Goal: Task Accomplishment & Management: Manage account settings

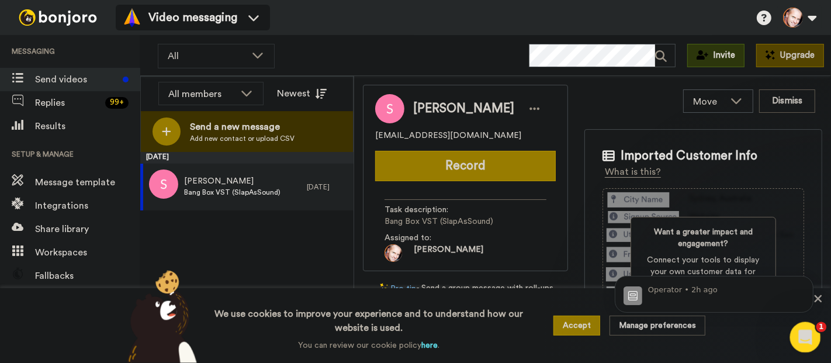
click at [794, 329] on div "Open Intercom Messenger" at bounding box center [803, 335] width 39 height 39
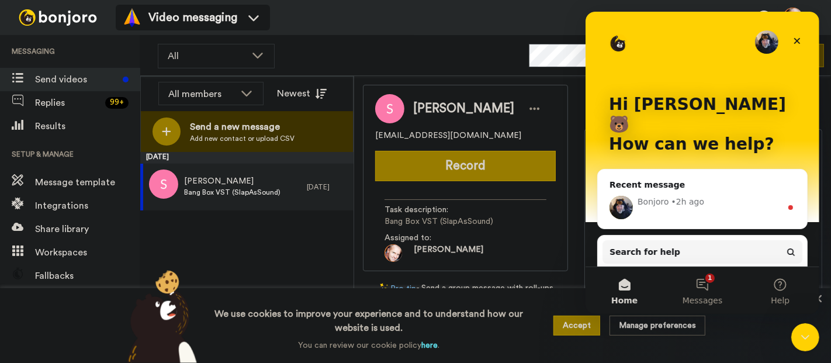
click at [662, 196] on div "Bonjoro" at bounding box center [653, 202] width 32 height 12
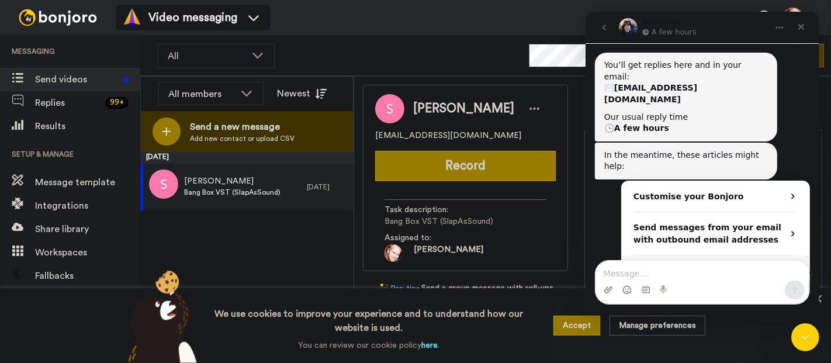
scroll to position [124, 0]
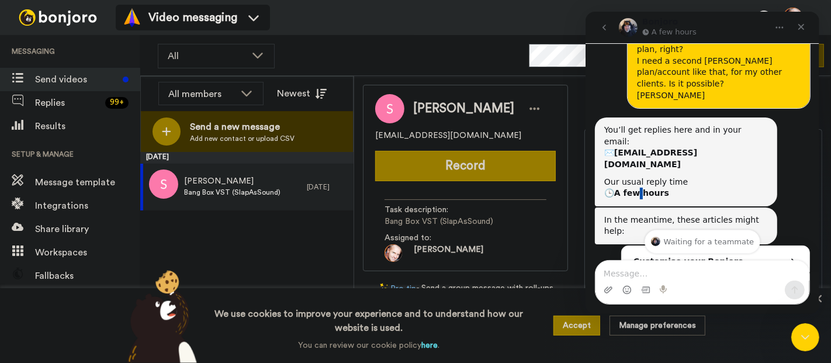
click at [639, 188] on b "A few hours" at bounding box center [640, 192] width 55 height 9
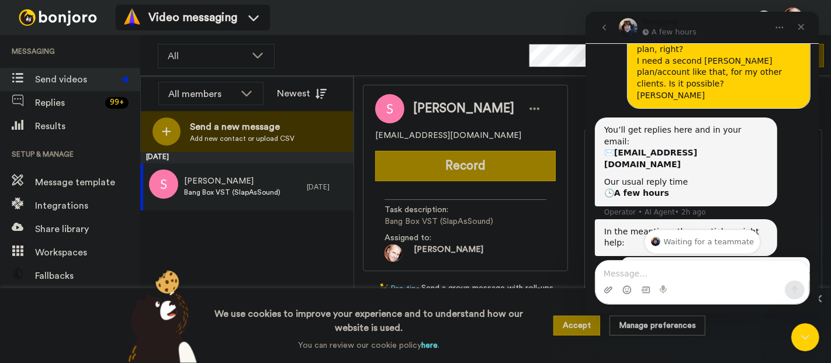
click at [681, 176] on div "Our usual reply time 🕒 A few hours" at bounding box center [685, 187] width 164 height 23
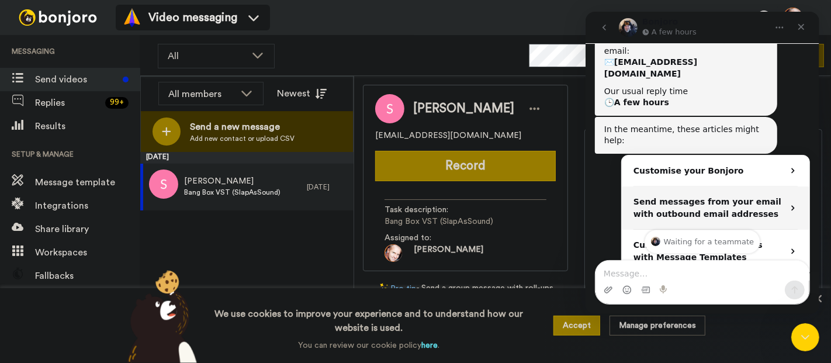
scroll to position [254, 0]
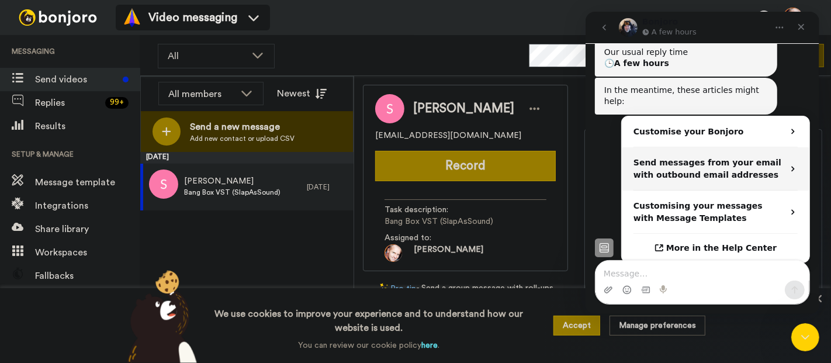
click at [713, 157] on div "Send messages from your email with outbound email addresses" at bounding box center [708, 169] width 150 height 25
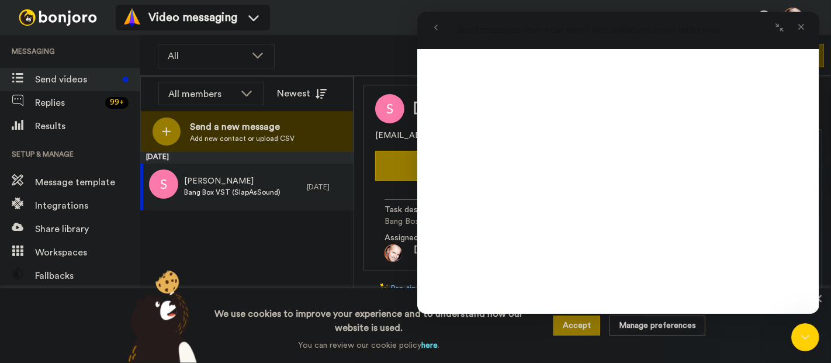
scroll to position [195, 0]
click at [300, 32] on div "Video messaging Switch to Video messaging Testimonials Try me for free! Setting…" at bounding box center [473, 17] width 715 height 35
click at [327, 22] on div "Video messaging Switch to Video messaging Testimonials Try me for free! Setting…" at bounding box center [473, 17] width 715 height 35
click at [803, 25] on icon "Close" at bounding box center [800, 27] width 6 height 6
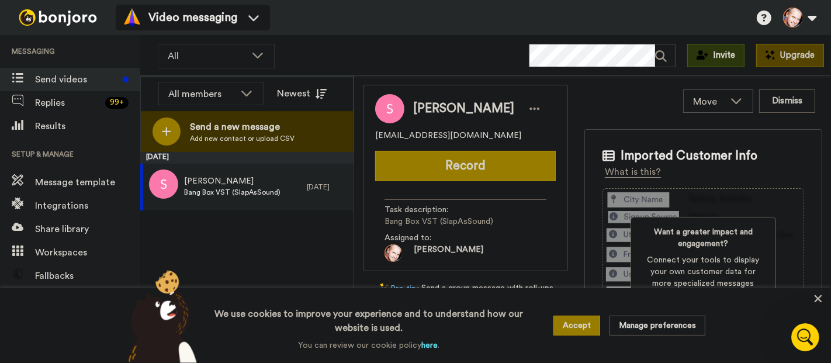
scroll to position [0, 0]
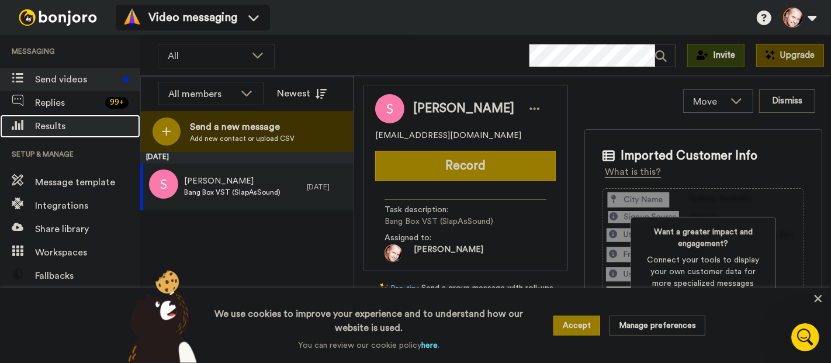
click at [64, 126] on span "Results" at bounding box center [87, 126] width 105 height 14
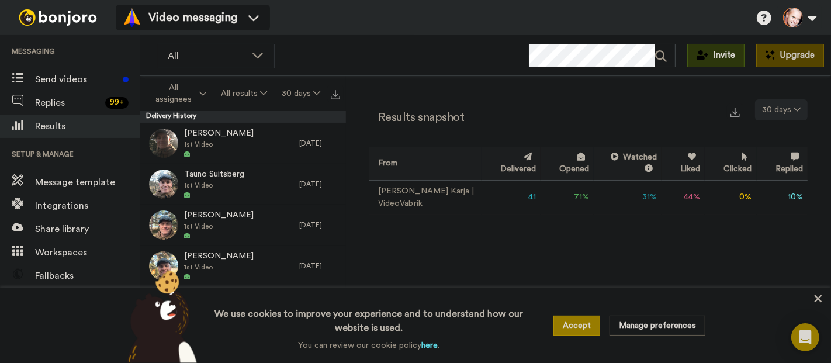
click at [783, 109] on button "30 days" at bounding box center [781, 109] width 53 height 21
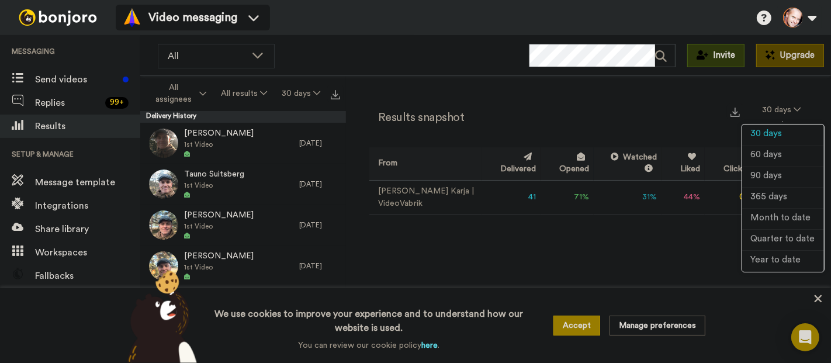
click at [520, 242] on div "Results snapshot 30 days From Delivered Opened Watched Liked Clicked Replied Fa…" at bounding box center [588, 222] width 485 height 293
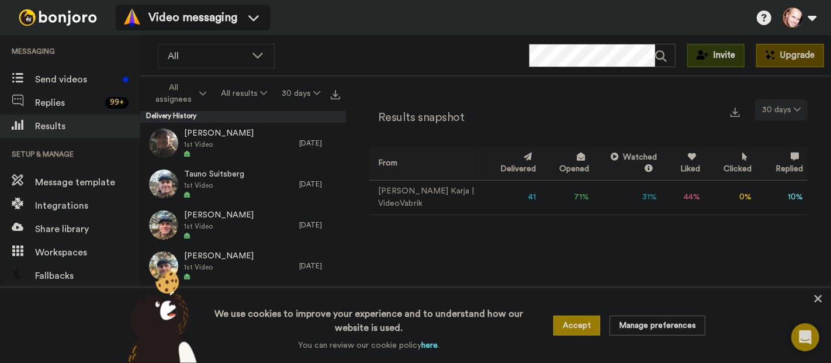
click at [781, 105] on button "30 days" at bounding box center [781, 109] width 53 height 21
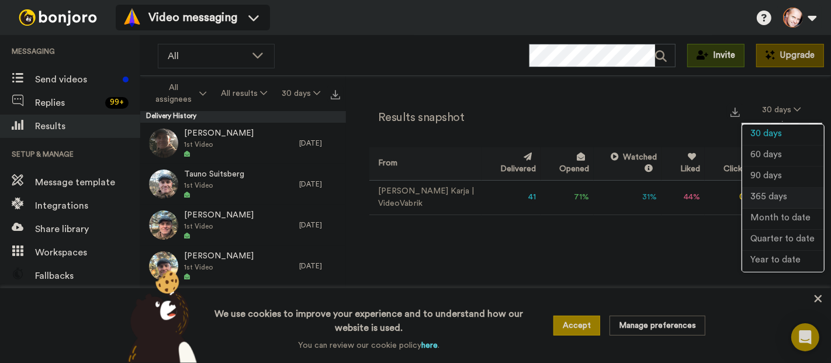
click at [780, 197] on span "365 days" at bounding box center [769, 196] width 37 height 9
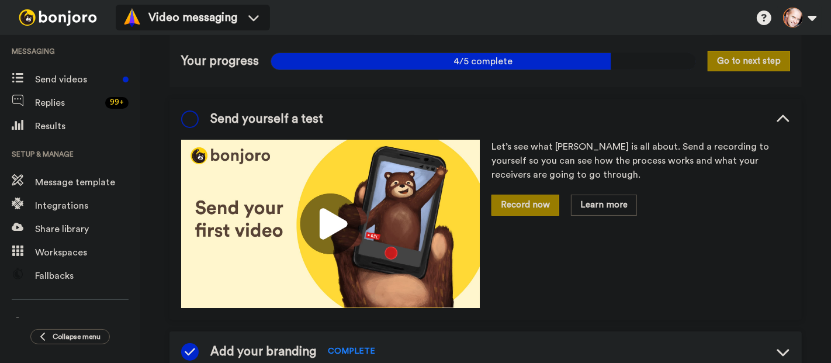
scroll to position [86, 0]
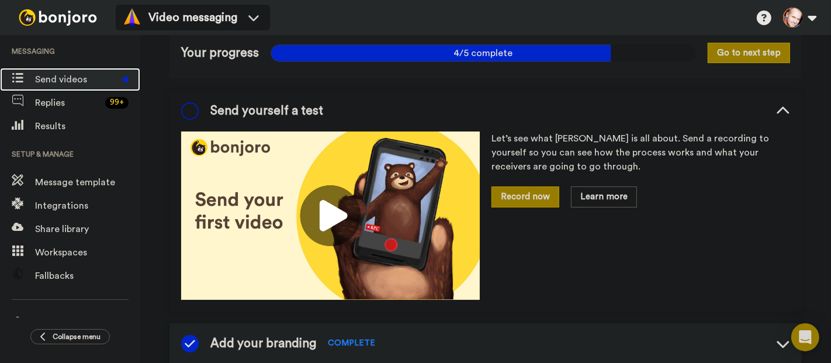
click at [73, 74] on span "Send videos" at bounding box center [76, 79] width 83 height 14
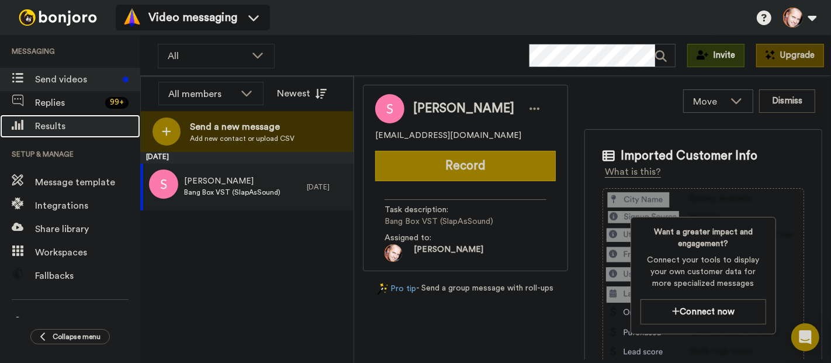
click at [61, 125] on span "Results" at bounding box center [87, 126] width 105 height 14
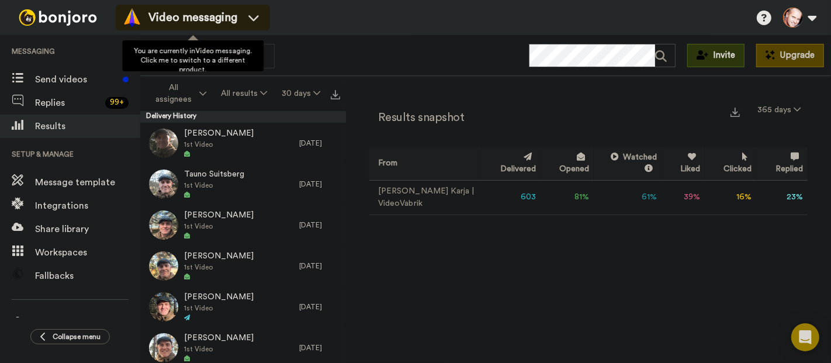
click at [176, 20] on span "Video messaging" at bounding box center [192, 17] width 89 height 16
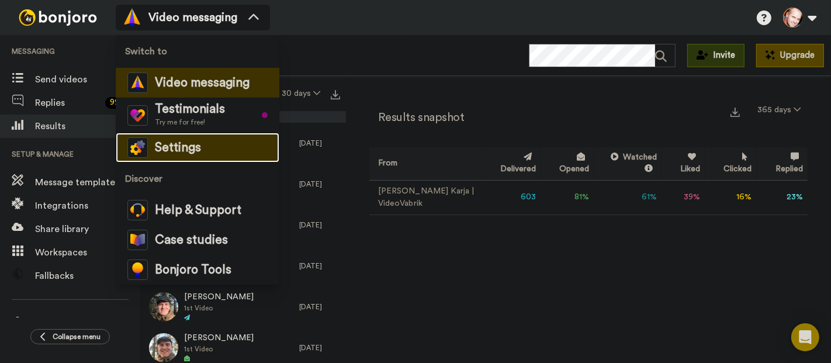
click at [174, 149] on span "Settings" at bounding box center [178, 148] width 46 height 12
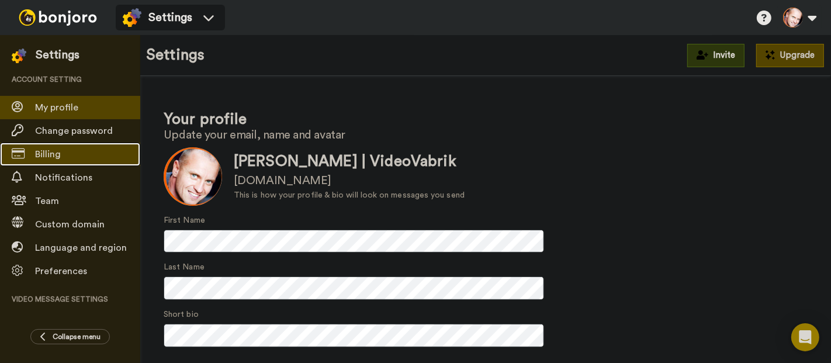
click at [51, 148] on span "Billing" at bounding box center [87, 154] width 105 height 14
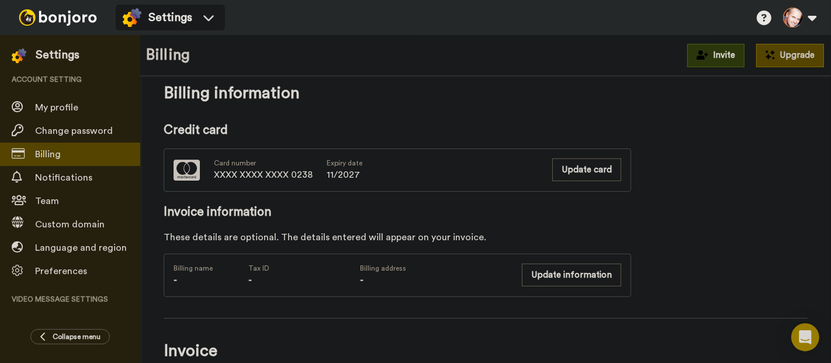
scroll to position [195, 0]
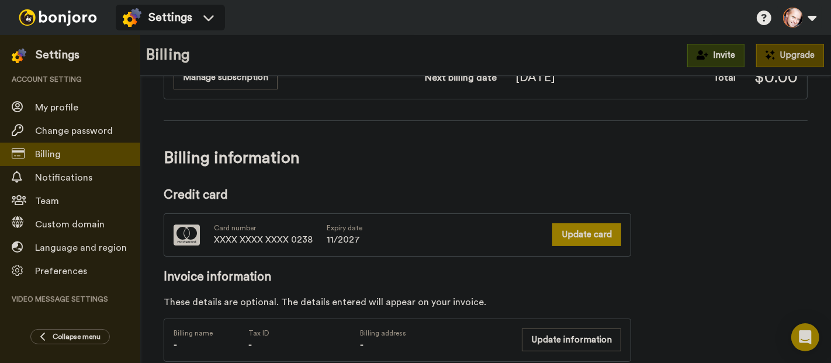
click at [606, 230] on button "Update card" at bounding box center [586, 234] width 69 height 23
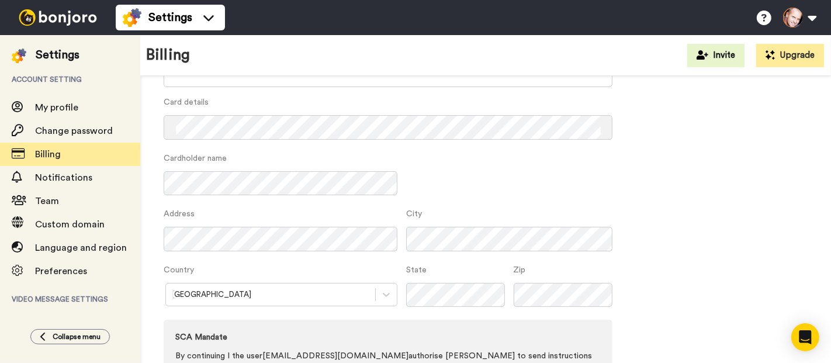
scroll to position [182, 0]
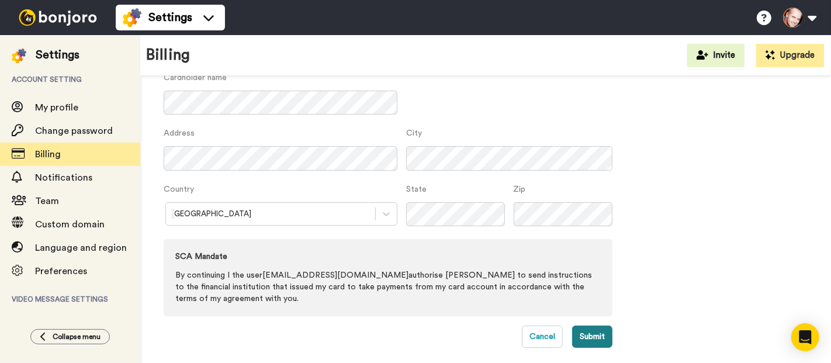
click at [596, 333] on button "Submit" at bounding box center [592, 336] width 40 height 22
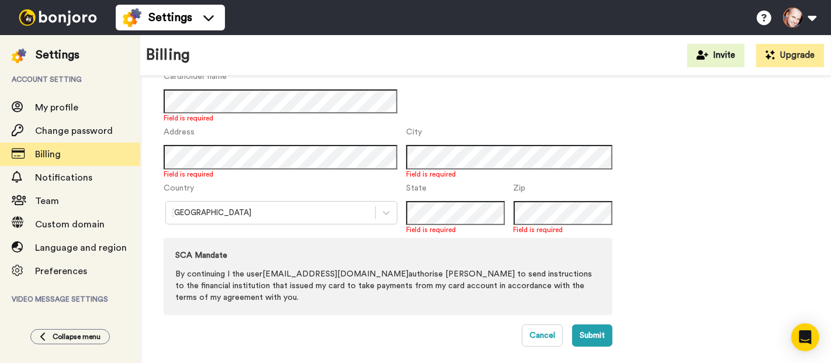
click at [729, 268] on div "Update card Card number XXXX XXXX XXXX 0238 Expiry date 11 / 2027 Card details …" at bounding box center [486, 137] width 644 height 417
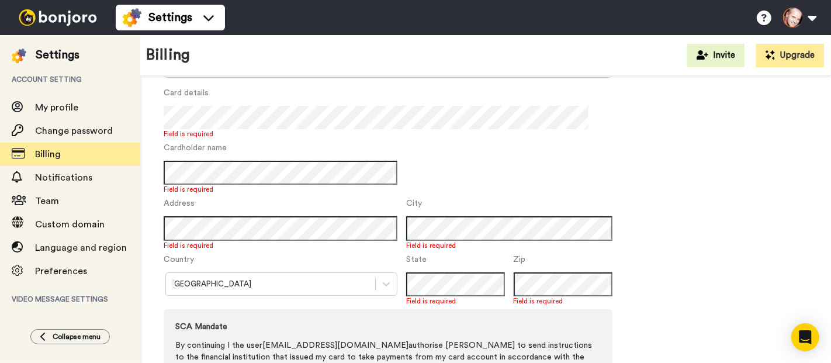
scroll to position [51, 0]
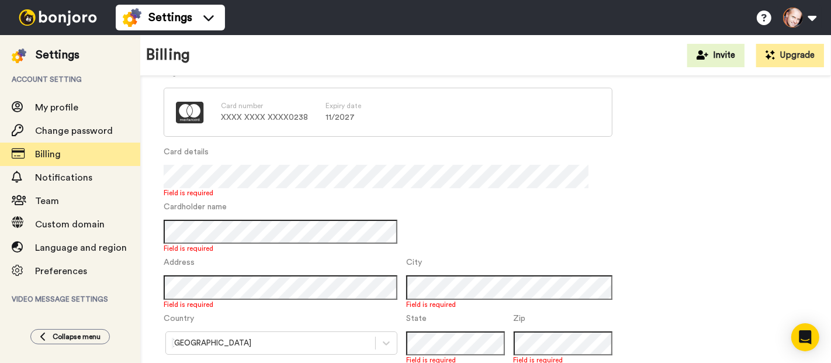
click at [733, 188] on div "Update card Card number XXXX XXXX XXXX 0238 Expiry date 11 / 2027 Card details …" at bounding box center [486, 268] width 644 height 417
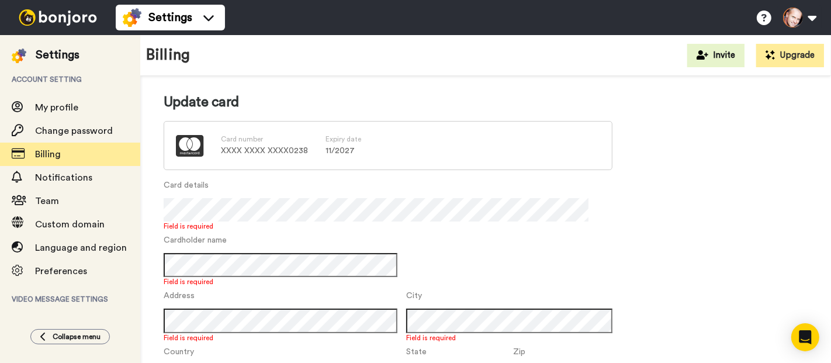
scroll to position [0, 0]
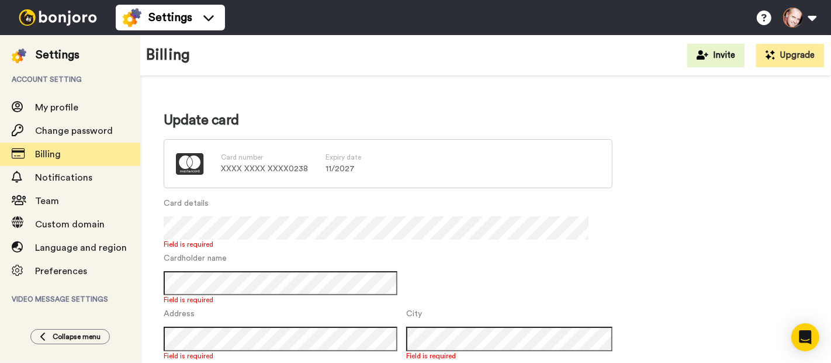
click at [304, 155] on div "Card number XXXX XXXX XXXX 0238" at bounding box center [264, 163] width 87 height 25
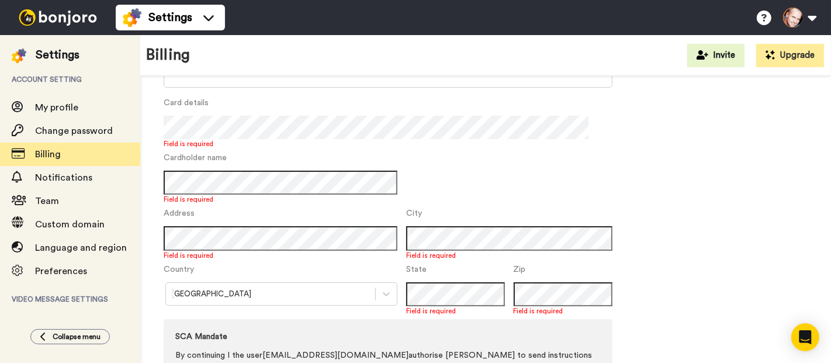
scroll to position [182, 0]
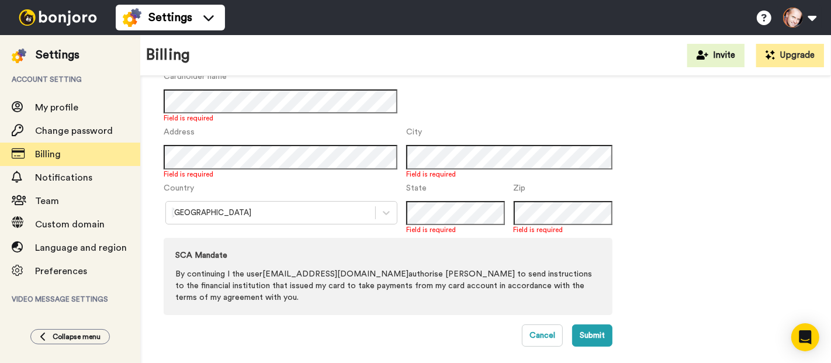
click at [719, 247] on div "Update card Card number XXXX XXXX XXXX 0238 Expiry date 11 / 2027 Card details …" at bounding box center [486, 137] width 644 height 417
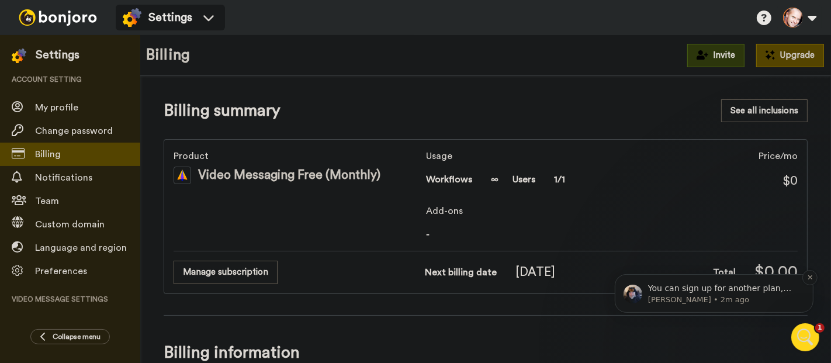
click at [764, 290] on span "You can sign up for another plan, but you will need to use a different email ad…" at bounding box center [719, 316] width 144 height 67
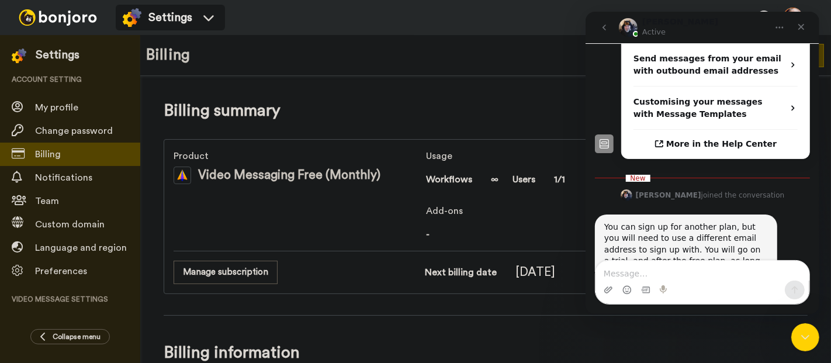
scroll to position [359, 0]
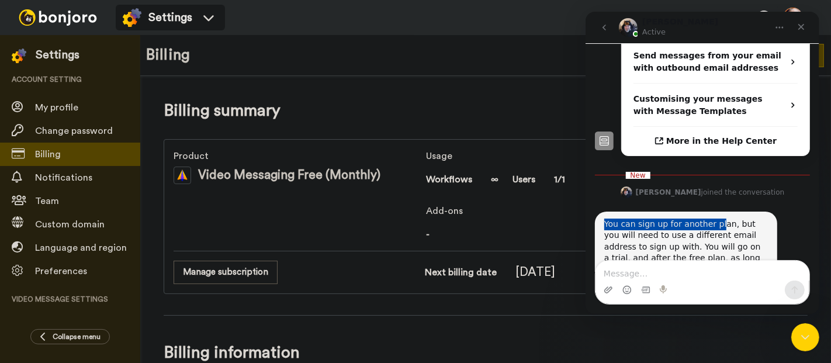
drag, startPoint x: 604, startPoint y: 176, endPoint x: 713, endPoint y: 182, distance: 108.8
click at [713, 218] on div "You can sign up for another plan, but you will need to use a different email ad…" at bounding box center [685, 246] width 164 height 57
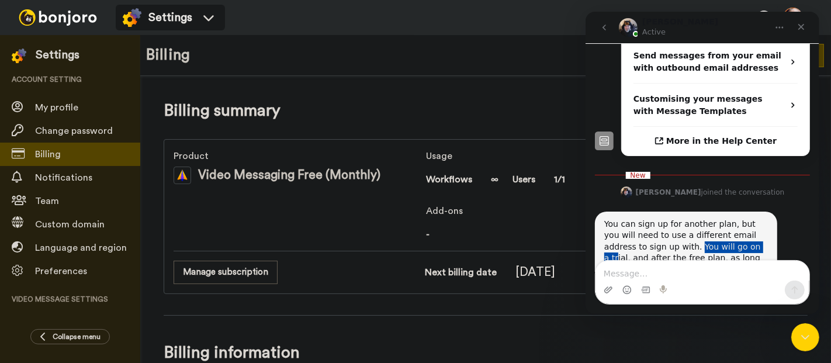
drag, startPoint x: 634, startPoint y: 196, endPoint x: 698, endPoint y: 203, distance: 64.7
click at [698, 218] on div "You can sign up for another plan, but you will need to use a different email ad…" at bounding box center [685, 246] width 164 height 57
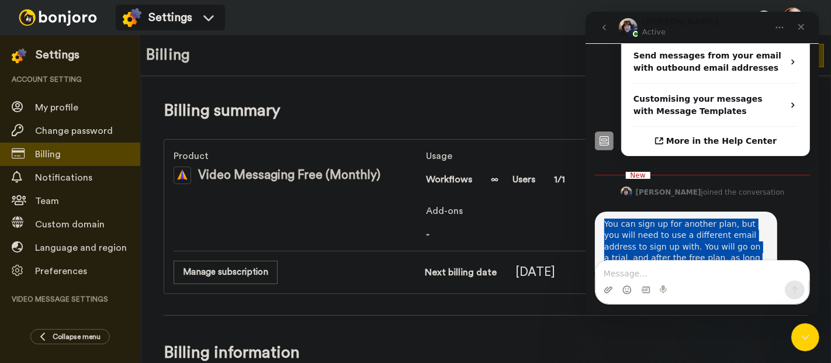
drag, startPoint x: 605, startPoint y: 176, endPoint x: 658, endPoint y: 230, distance: 76.0
click at [658, 230] on div "You can sign up for another plan, but you will need to use a different email ad…" at bounding box center [685, 246] width 182 height 71
copy div "You can sign up for another plan, but you will need to use a different email ad…"
click at [667, 220] on div "You can sign up for another plan, but you will need to use a different email ad…" at bounding box center [685, 246] width 164 height 57
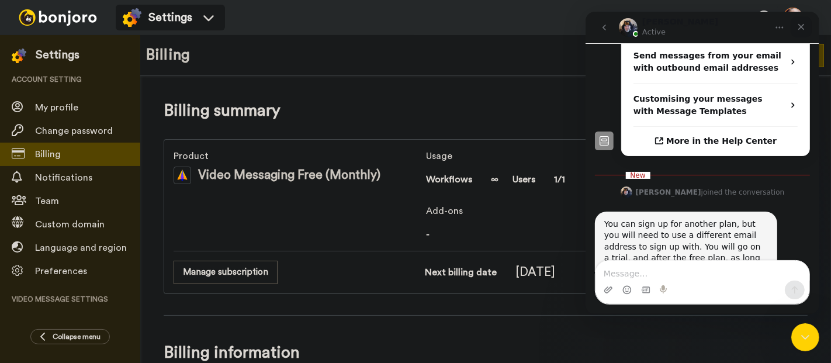
click at [798, 27] on icon "Close" at bounding box center [800, 26] width 9 height 9
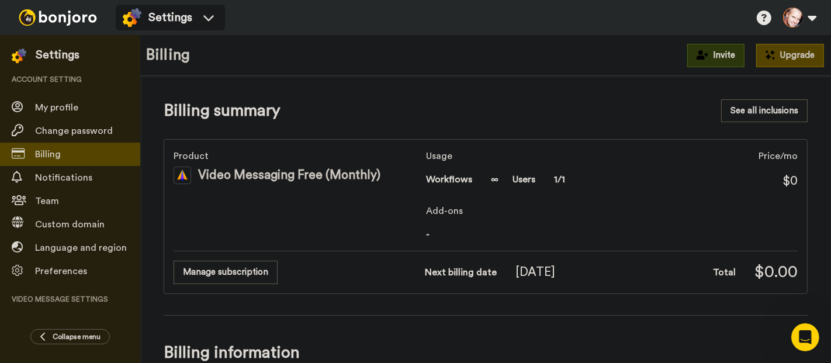
scroll to position [340, 0]
click at [801, 328] on icon "Open Intercom Messenger" at bounding box center [803, 335] width 19 height 19
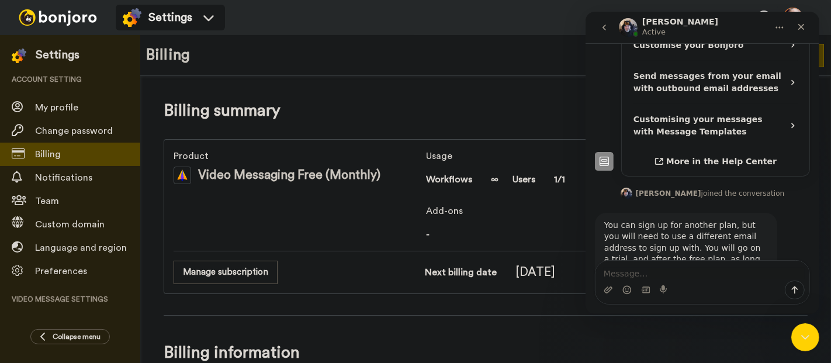
click at [691, 270] on textarea "Message…" at bounding box center [702, 271] width 214 height 20
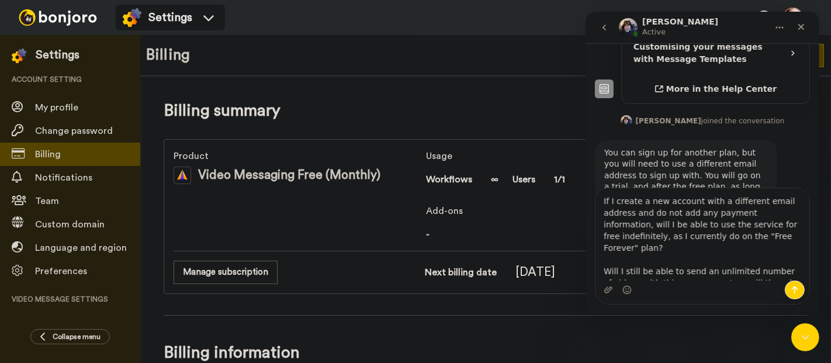
scroll to position [33, 0]
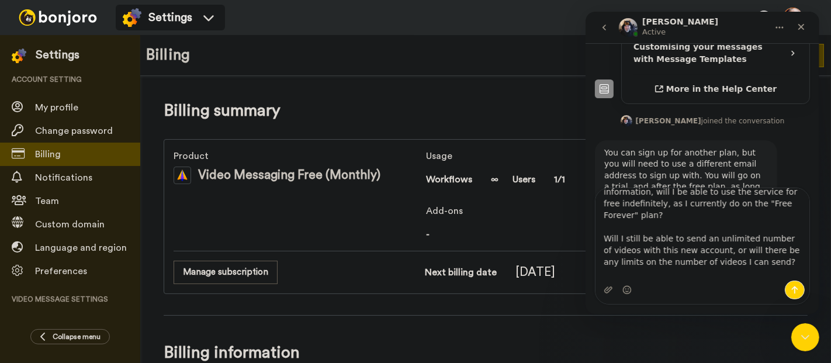
type textarea "If I create a new account with a different email address and do not add any pay…"
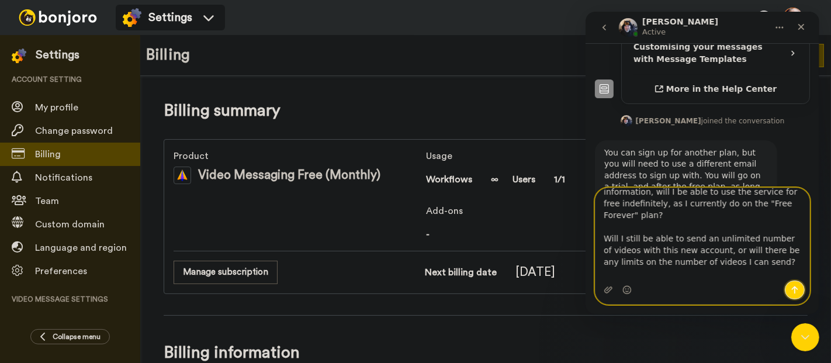
drag, startPoint x: 792, startPoint y: 284, endPoint x: 797, endPoint y: 288, distance: 6.3
click at [793, 284] on button "Send a message…" at bounding box center [794, 289] width 20 height 19
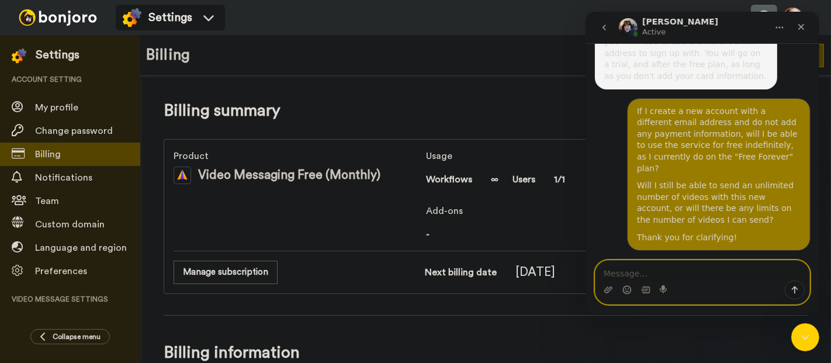
scroll to position [525, 0]
